Goal: Task Accomplishment & Management: Manage account settings

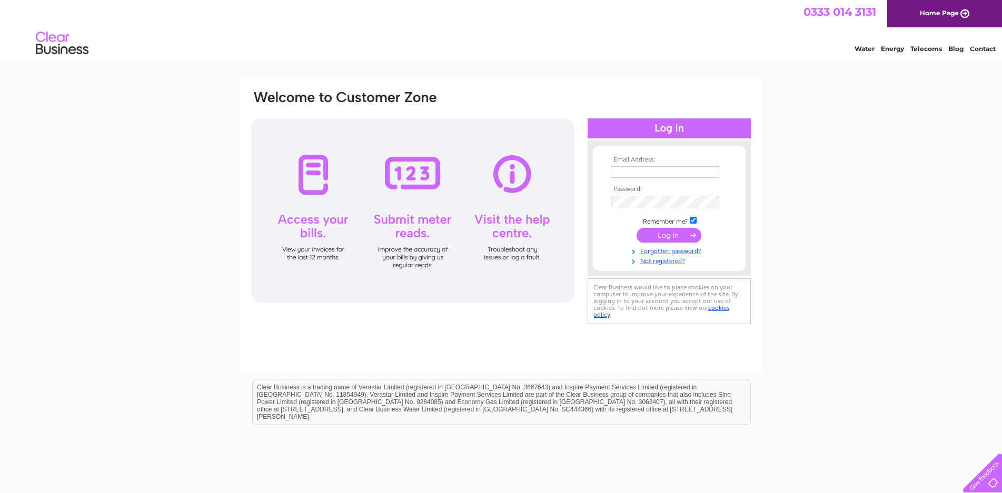
type input "cagammack@live.co.uk"
click at [696, 233] on input "submit" at bounding box center [669, 235] width 65 height 15
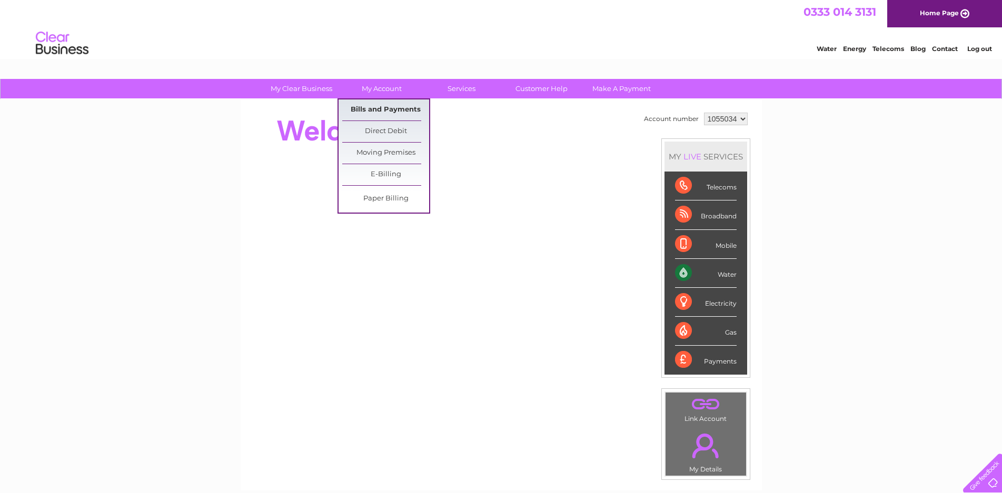
click at [400, 106] on link "Bills and Payments" at bounding box center [385, 110] width 87 height 21
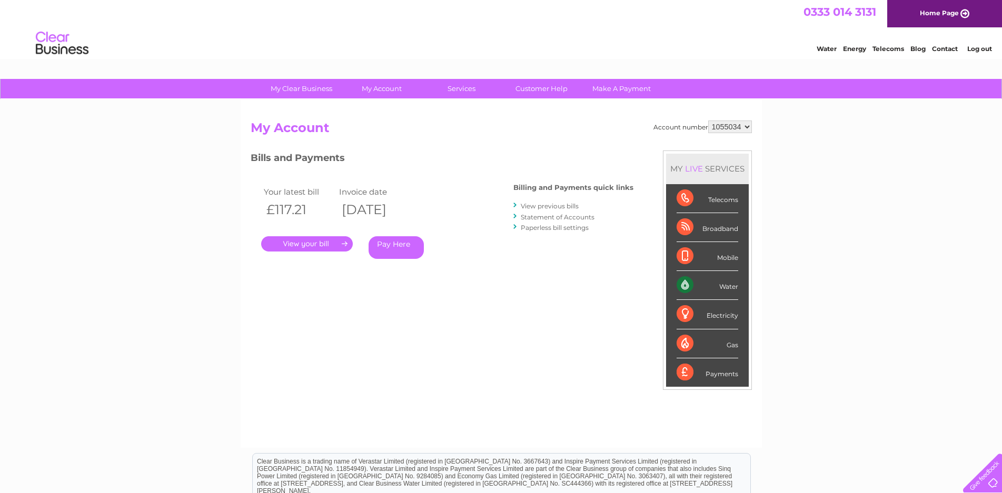
click at [345, 241] on link "." at bounding box center [307, 243] width 92 height 15
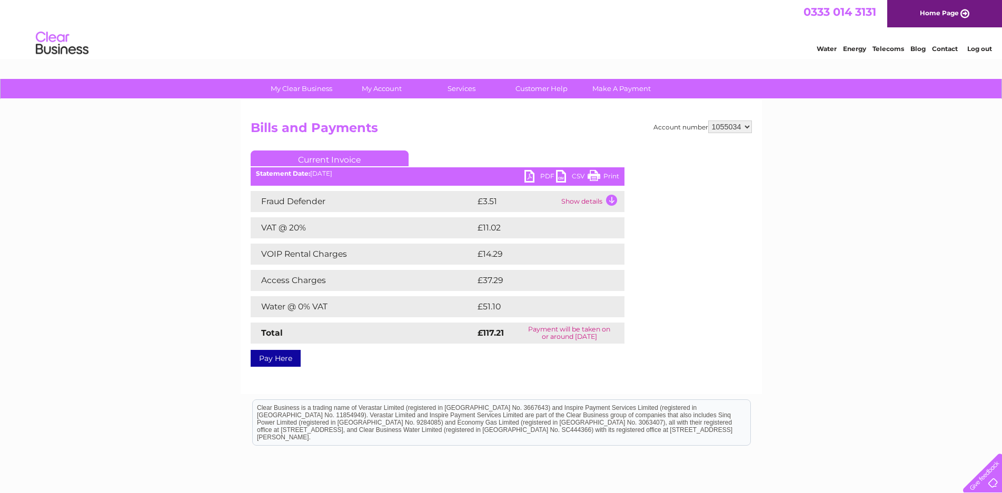
click at [541, 174] on link "PDF" at bounding box center [540, 177] width 32 height 15
